Goal: Use online tool/utility

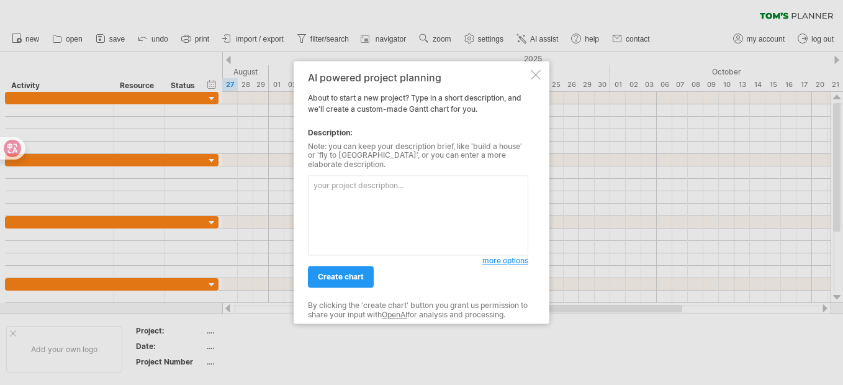
click at [456, 207] on textarea at bounding box center [418, 216] width 220 height 80
click at [538, 76] on div at bounding box center [536, 75] width 10 height 10
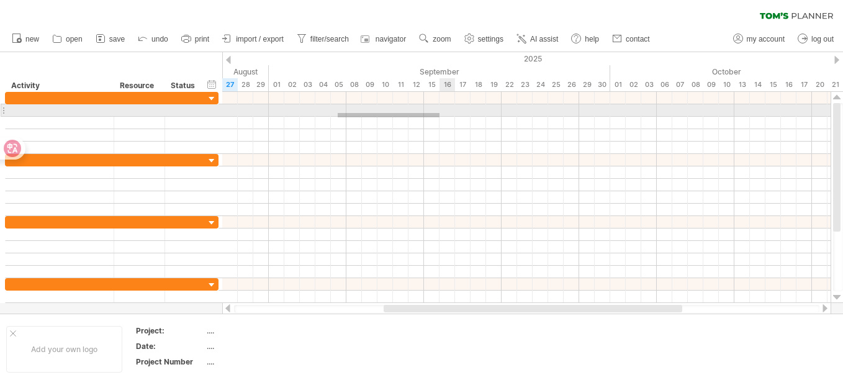
drag, startPoint x: 338, startPoint y: 117, endPoint x: 441, endPoint y: 113, distance: 103.7
click at [441, 113] on div at bounding box center [526, 123] width 608 height 62
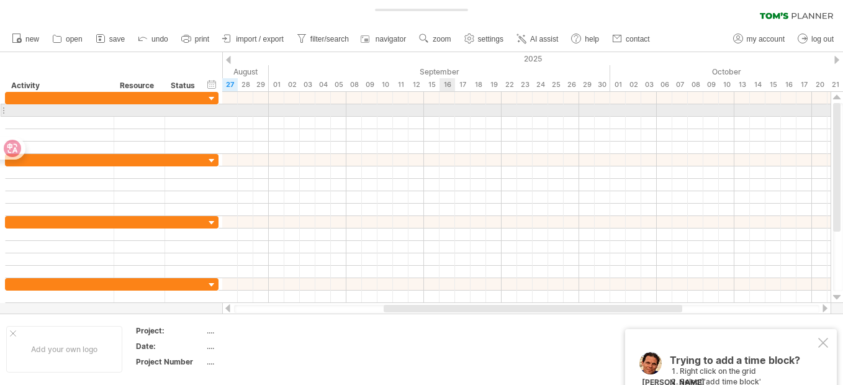
click at [395, 107] on div at bounding box center [526, 110] width 608 height 12
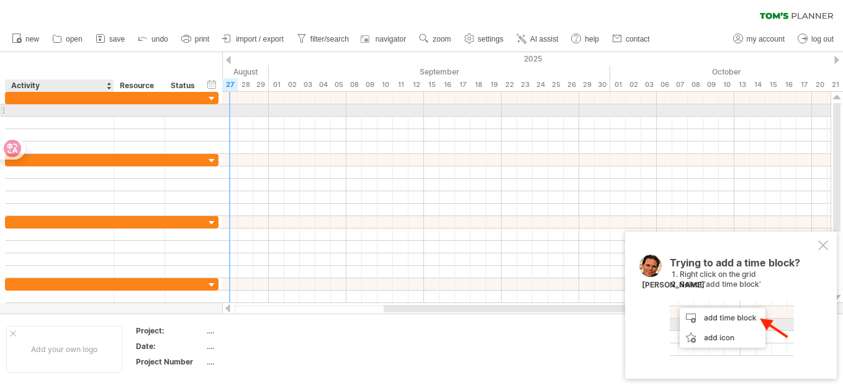
click at [65, 115] on div at bounding box center [60, 110] width 96 height 12
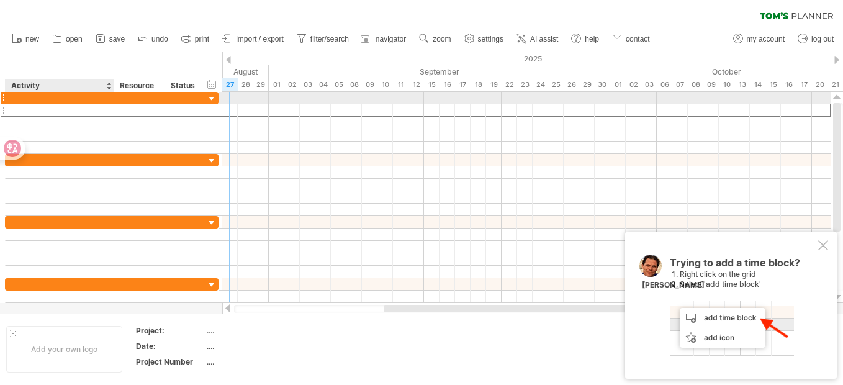
click at [68, 95] on div at bounding box center [60, 98] width 96 height 12
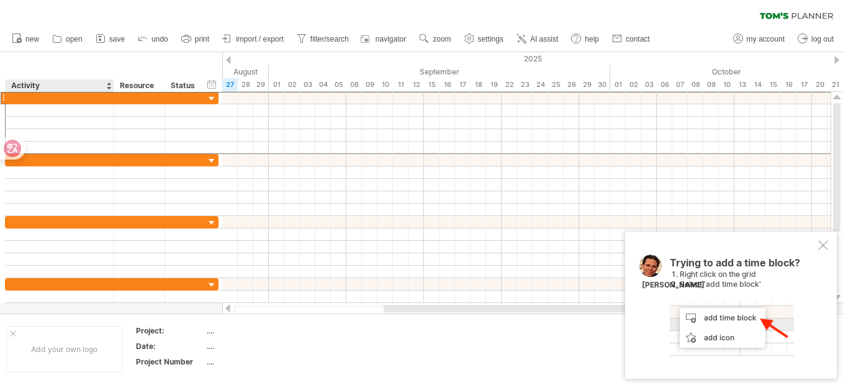
click at [98, 55] on div "hide start/end/duration show start/end/duration ******** Activity ******** Reso…" at bounding box center [111, 72] width 222 height 40
click at [554, 42] on span "AI assist" at bounding box center [544, 39] width 28 height 9
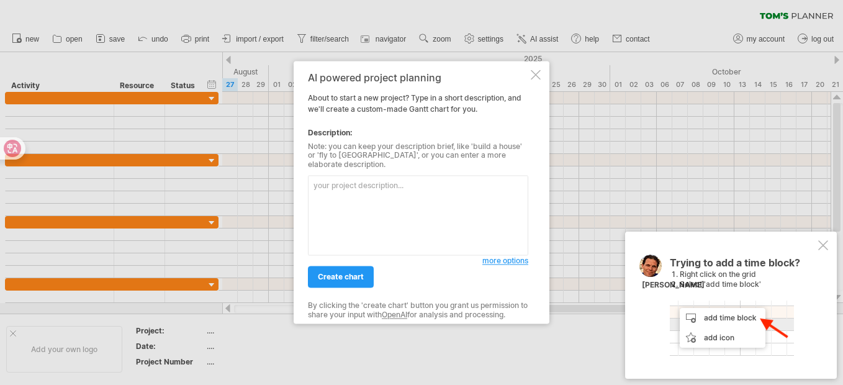
drag, startPoint x: 547, startPoint y: 71, endPoint x: 541, endPoint y: 75, distance: 6.7
click at [546, 72] on div "AI powered project planning About to start a new project? Type in a short descr…" at bounding box center [422, 192] width 256 height 262
click at [539, 76] on div at bounding box center [536, 75] width 10 height 10
